Goal: Transaction & Acquisition: Purchase product/service

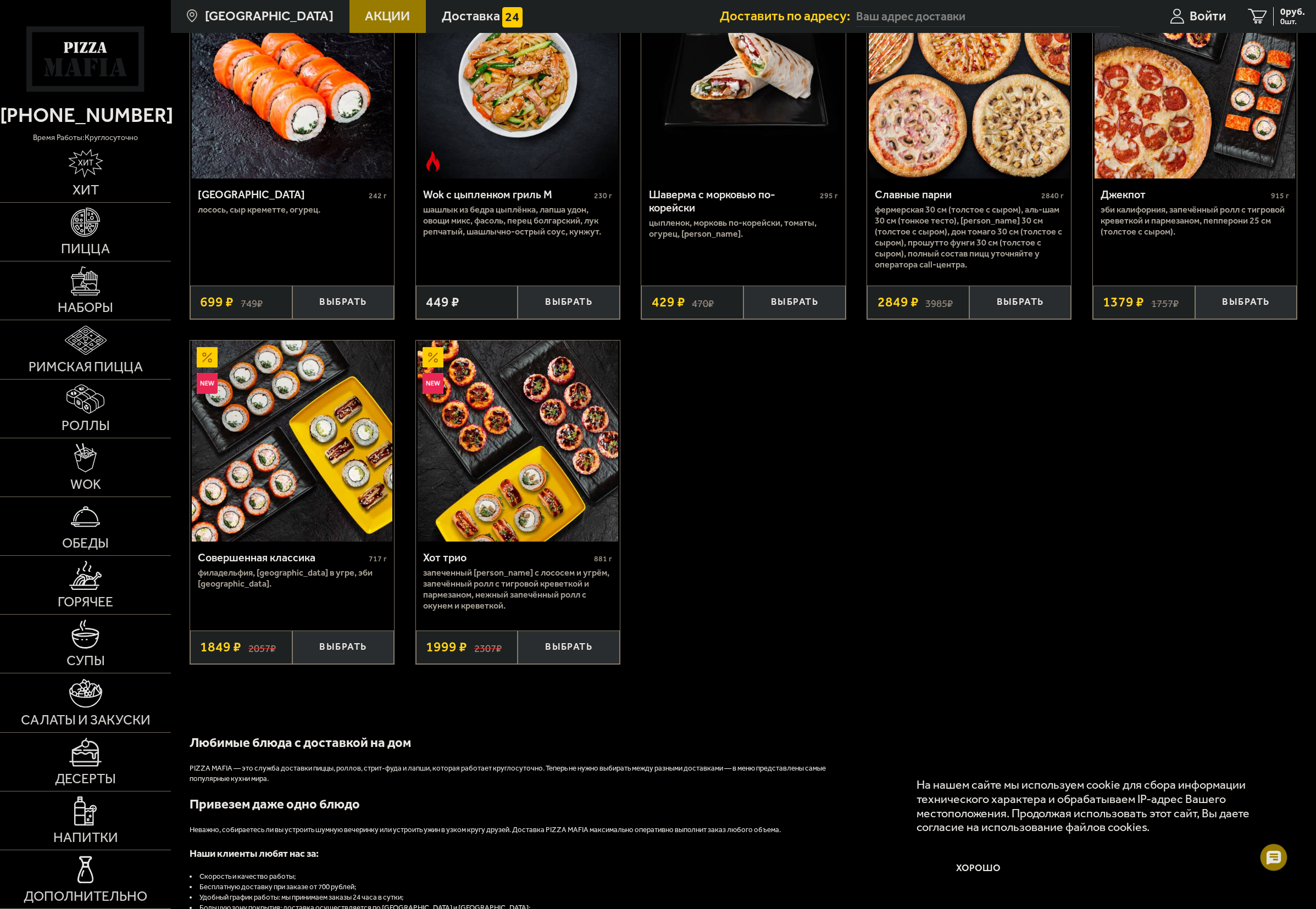
scroll to position [824, 0]
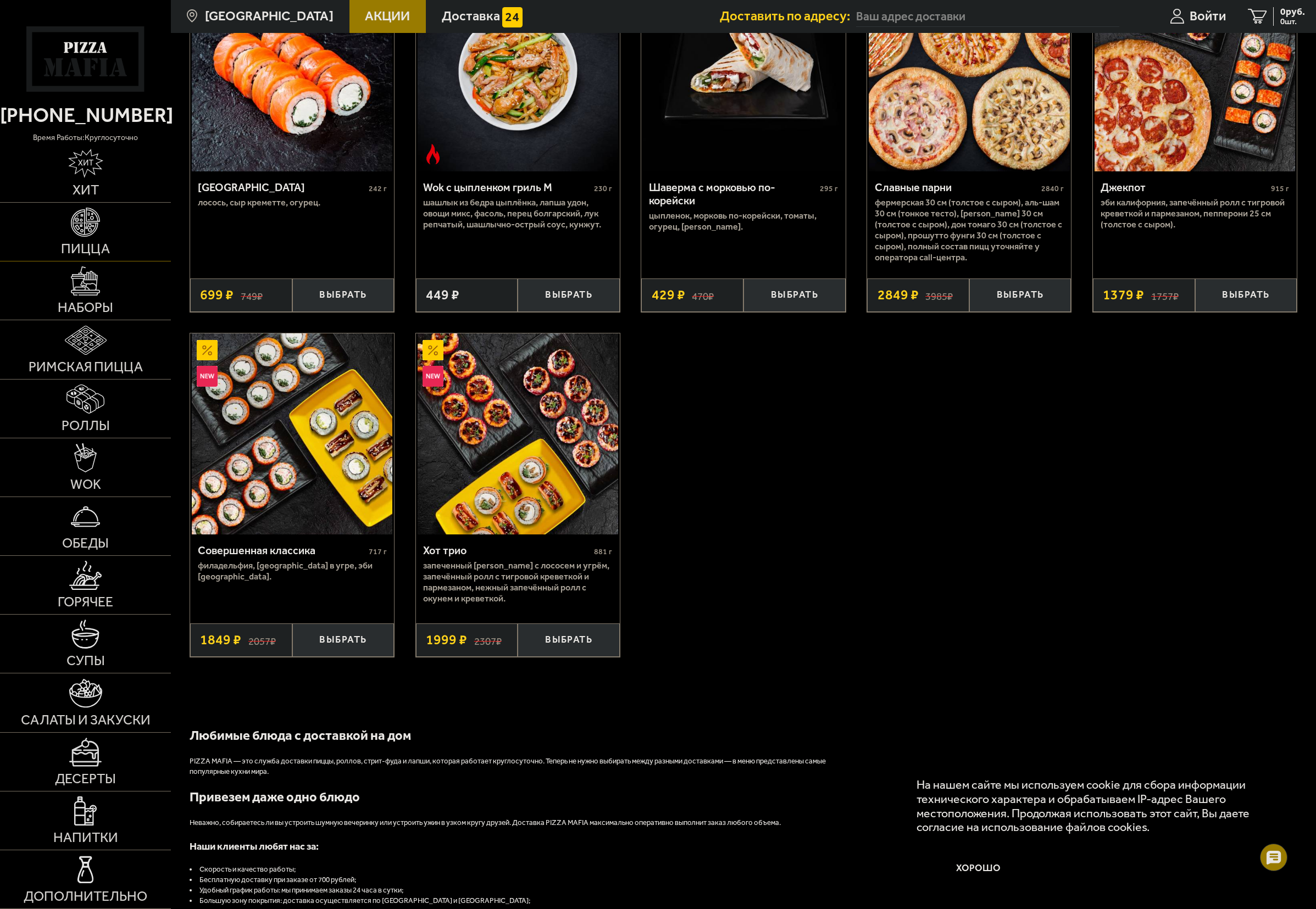
click at [109, 234] on link "Пицца" at bounding box center [85, 231] width 171 height 58
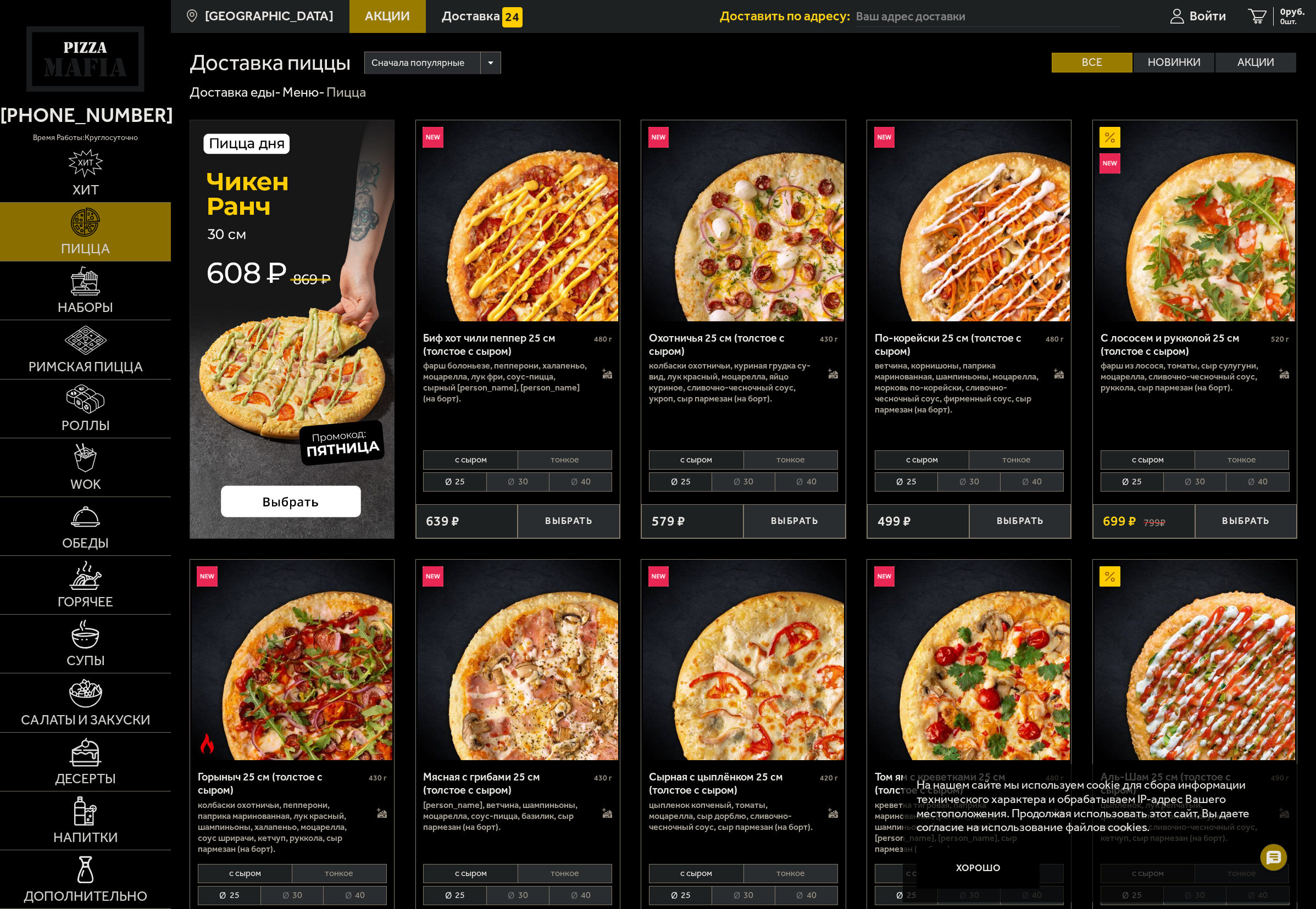
drag, startPoint x: 636, startPoint y: 317, endPoint x: 630, endPoint y: 190, distance: 127.1
click at [1248, 66] on label "Акции" at bounding box center [1255, 63] width 81 height 20
click at [0, 0] on input "Акции" at bounding box center [0, 0] width 0 height 0
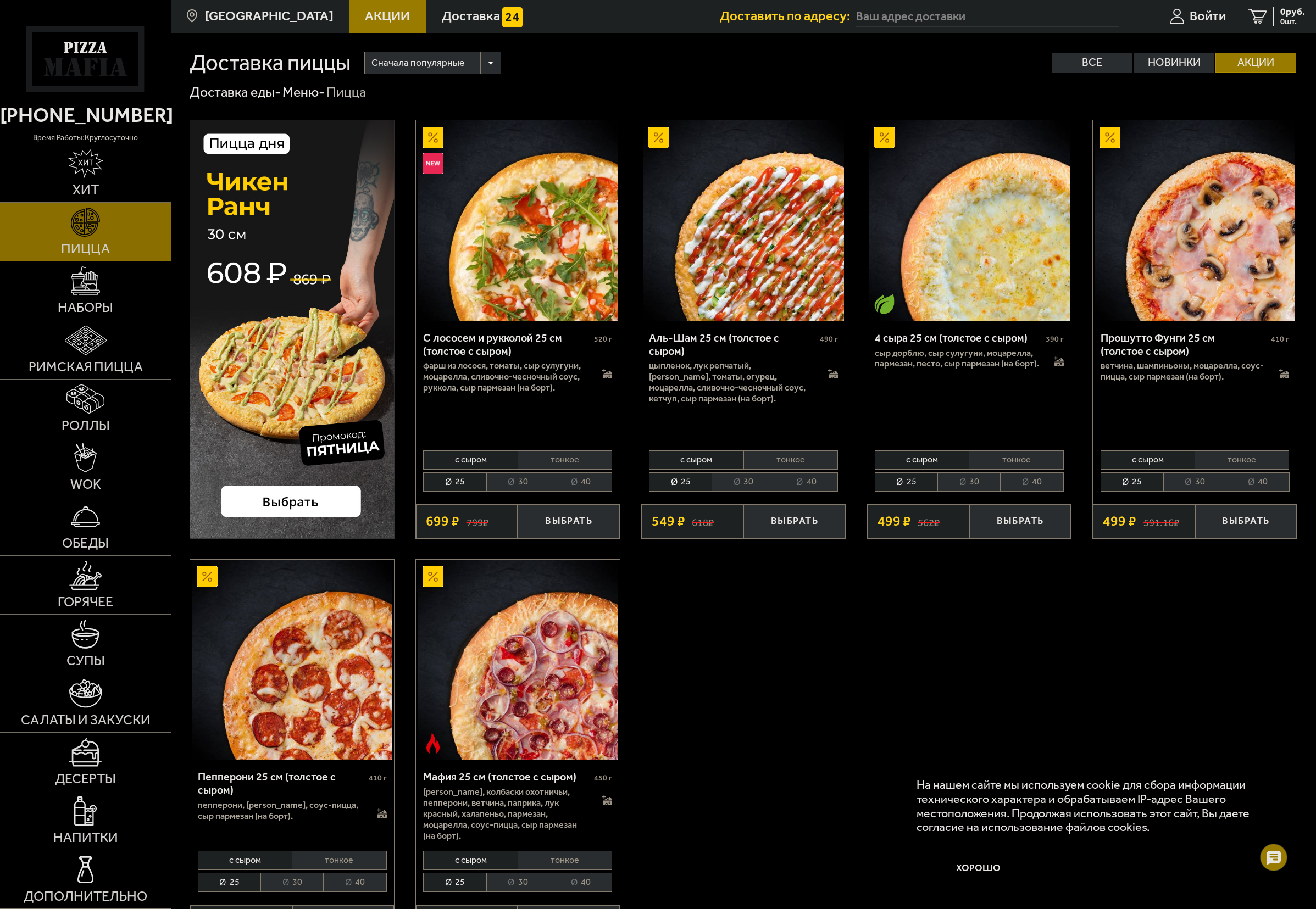
click at [444, 63] on span "Сначала популярные" at bounding box center [418, 63] width 93 height 26
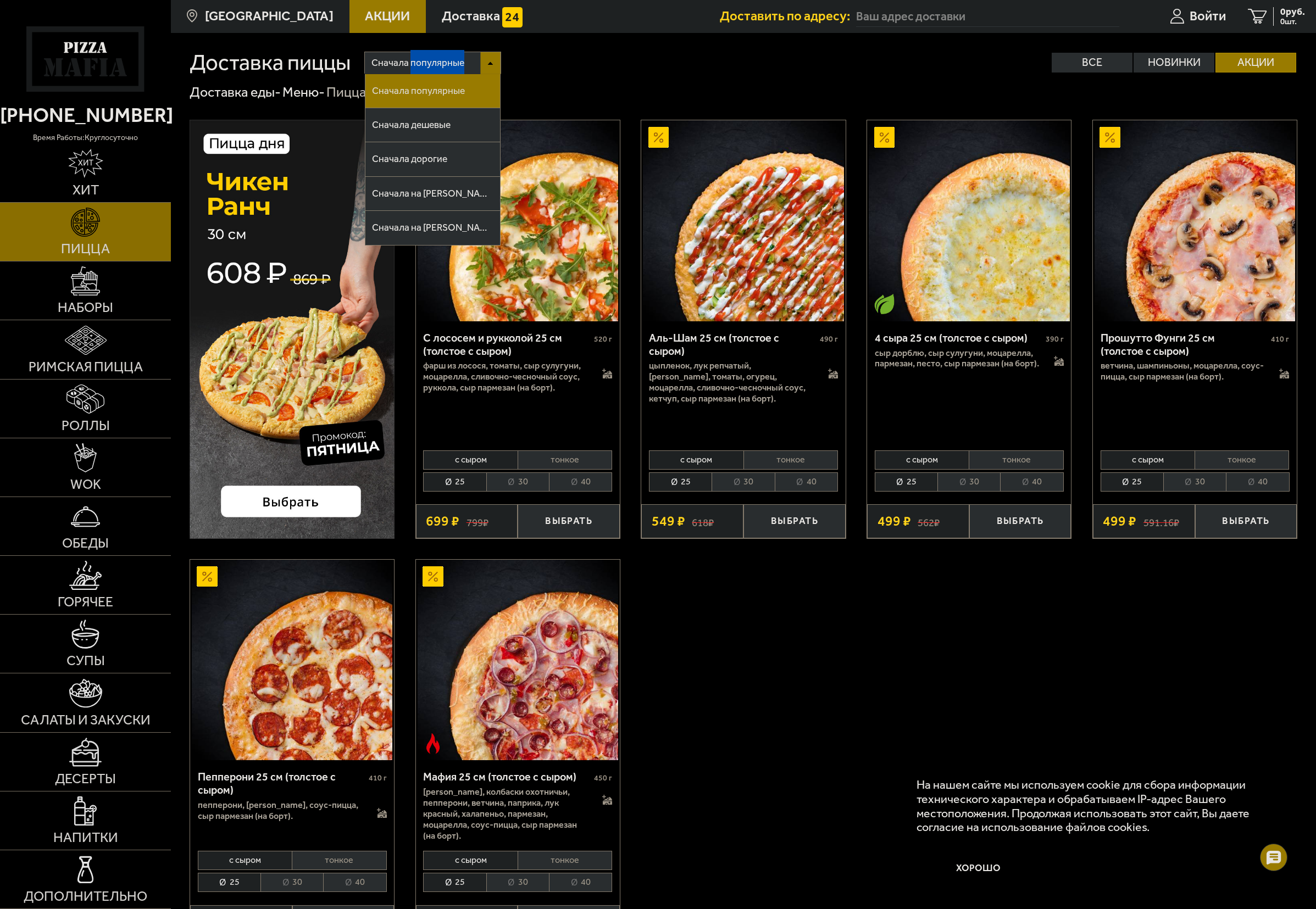
click at [444, 63] on span "Сначала популярные" at bounding box center [418, 63] width 93 height 26
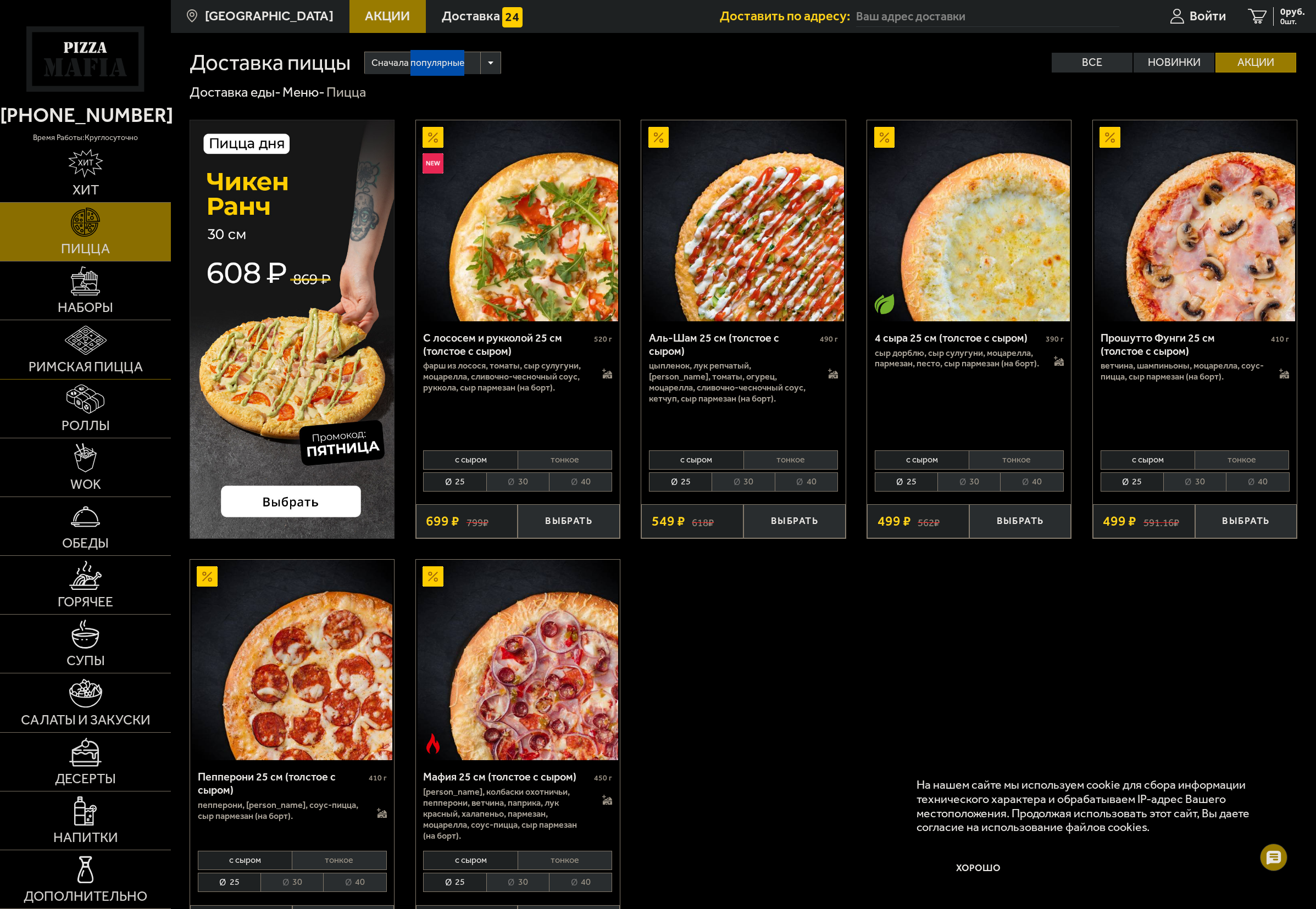
click at [82, 325] on link "Римская пицца" at bounding box center [85, 349] width 171 height 58
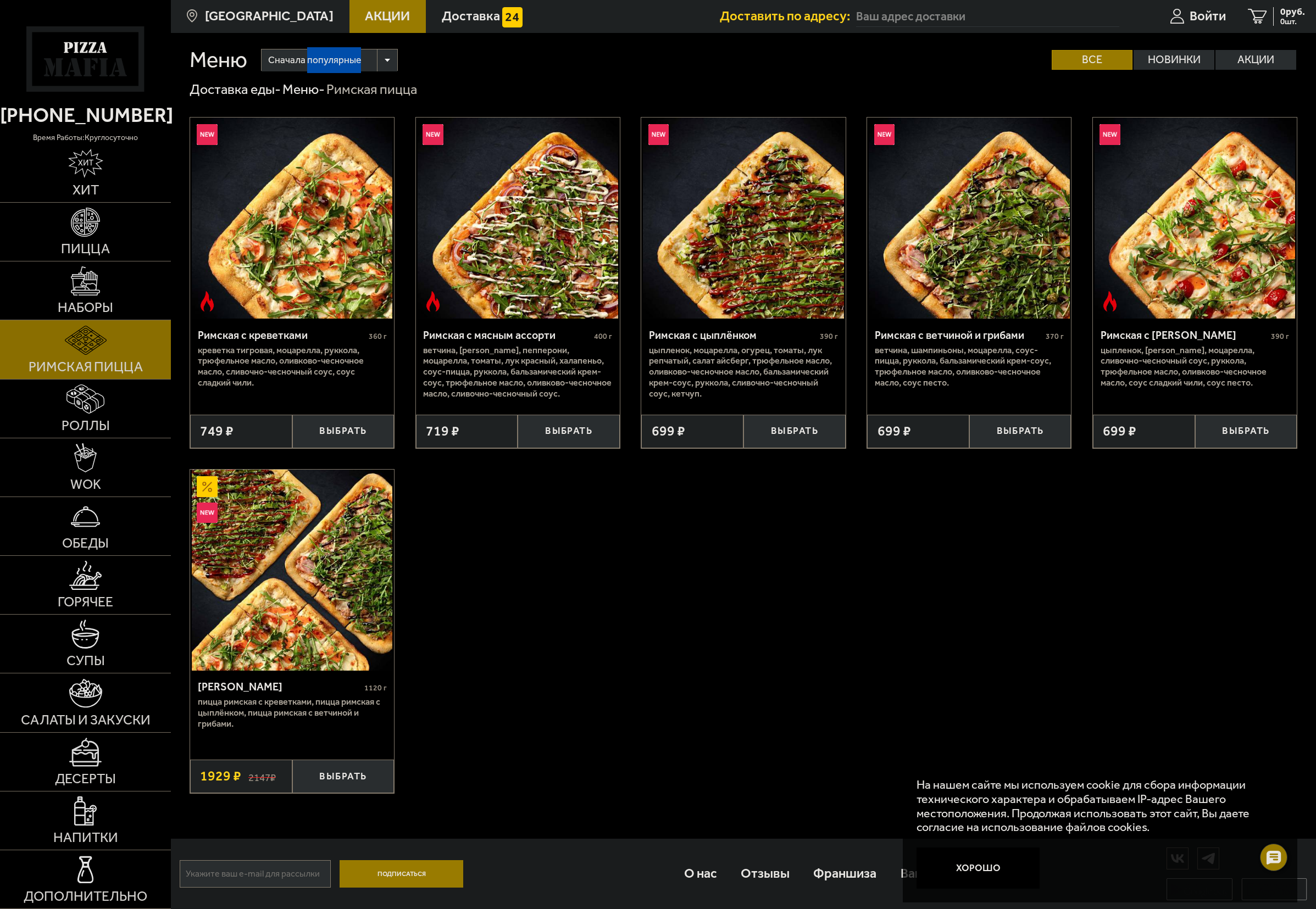
scroll to position [5, 0]
click at [115, 876] on link "Дополнительно" at bounding box center [85, 879] width 171 height 58
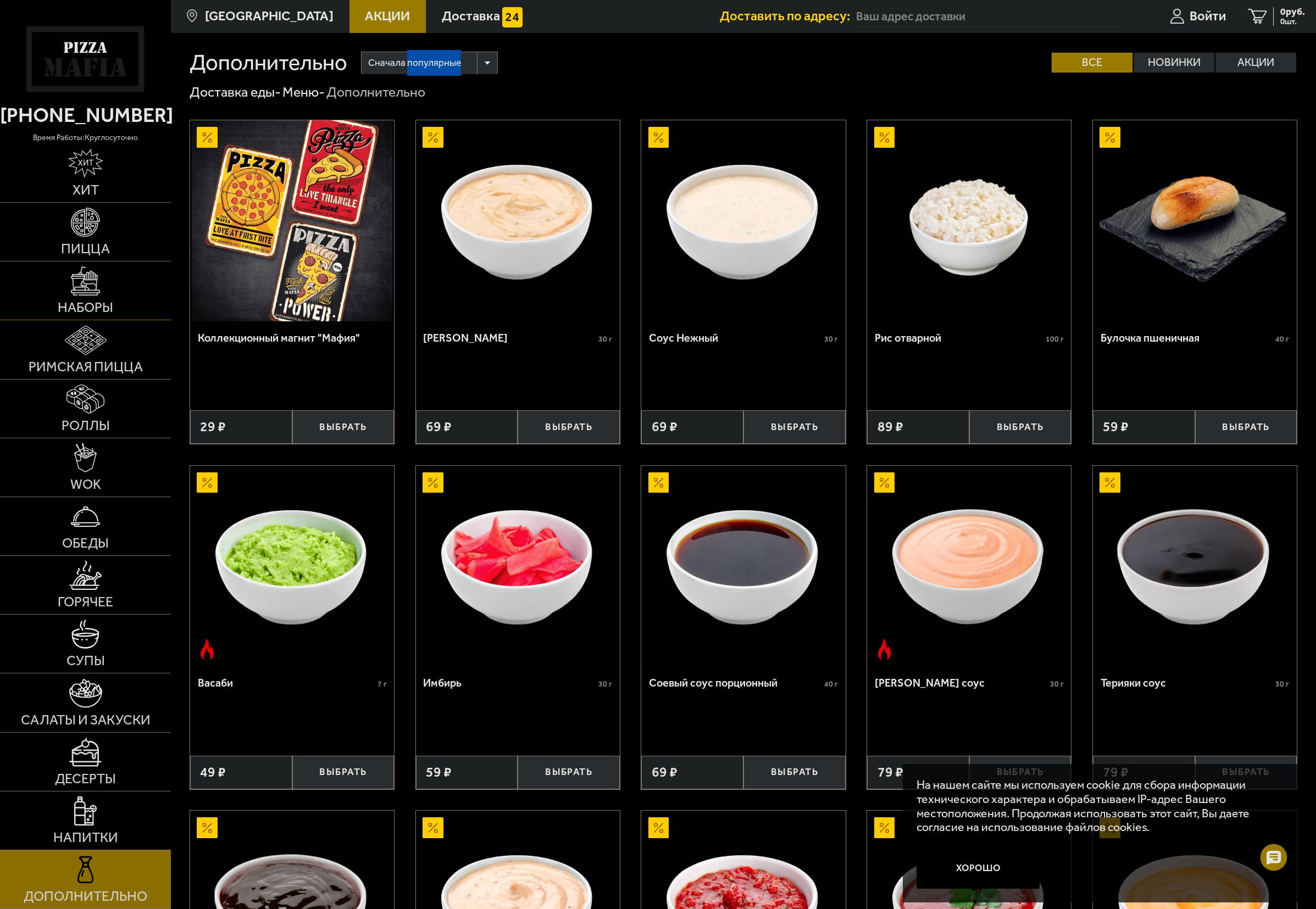
click at [100, 287] on link "Наборы" at bounding box center [85, 290] width 171 height 58
